Goal: Navigation & Orientation: Find specific page/section

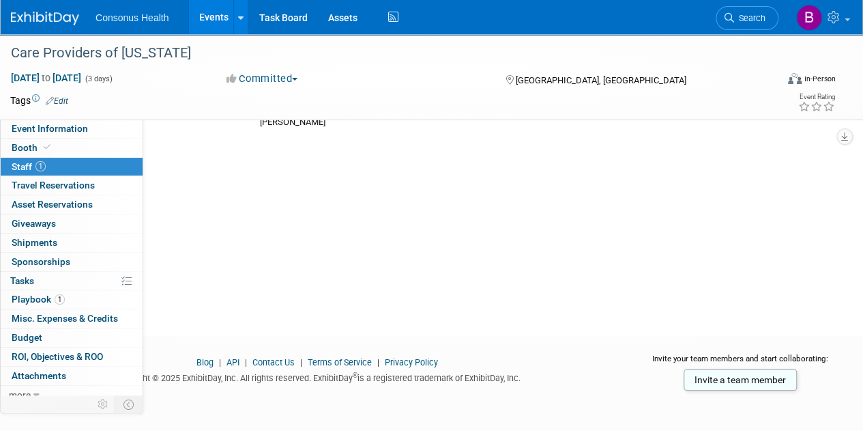
click at [209, 20] on link "Events" at bounding box center [214, 17] width 50 height 34
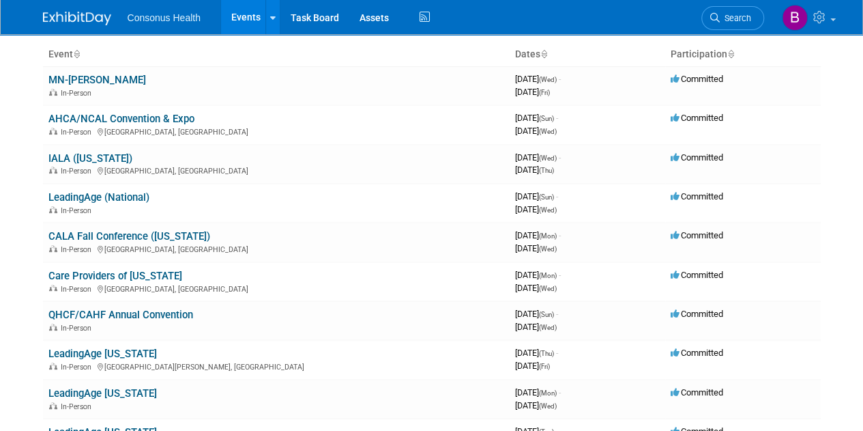
scroll to position [84, 0]
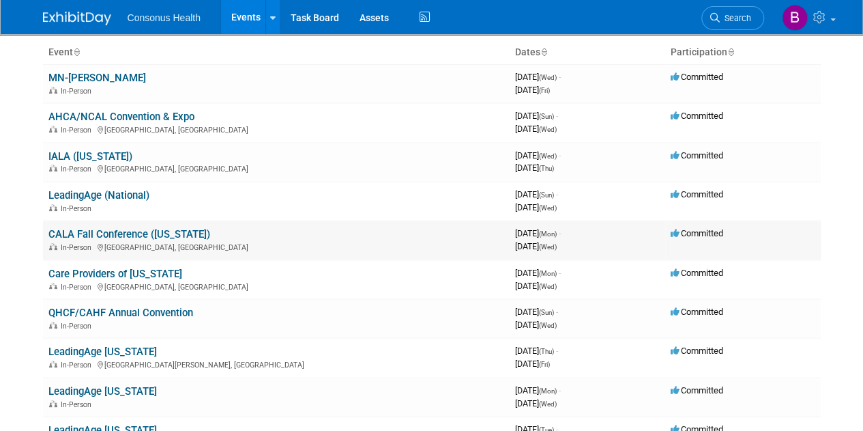
click at [107, 231] on link "CALA Fall Conference ([US_STATE])" at bounding box center [129, 234] width 162 height 12
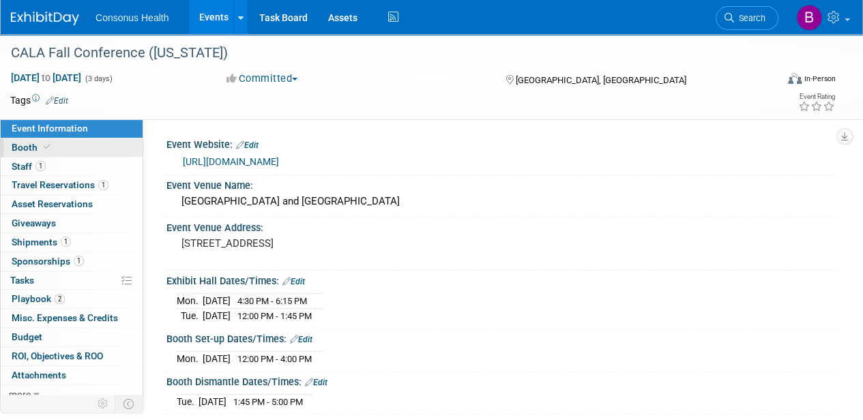
click at [23, 145] on span "Booth" at bounding box center [33, 147] width 42 height 11
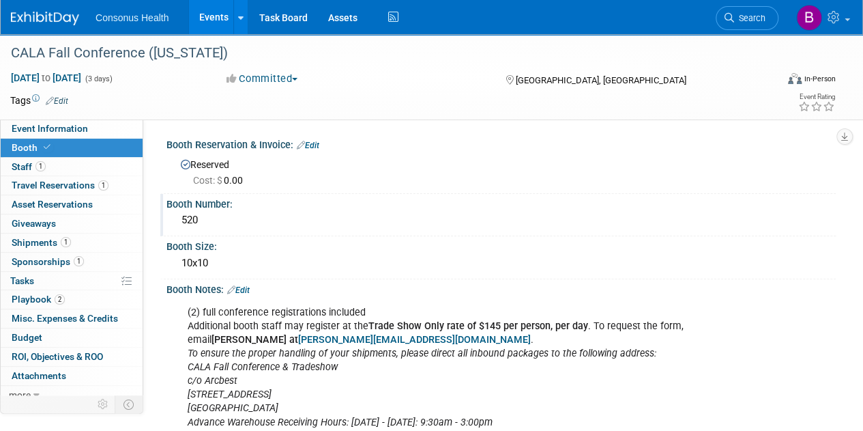
scroll to position [22, 0]
